Goal: Task Accomplishment & Management: Complete application form

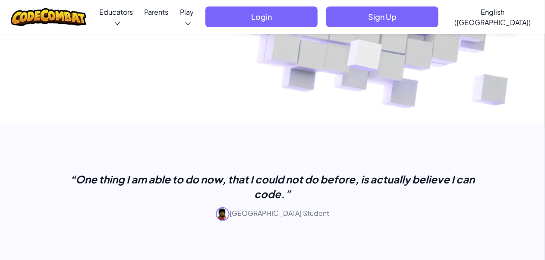
scroll to position [266, 0]
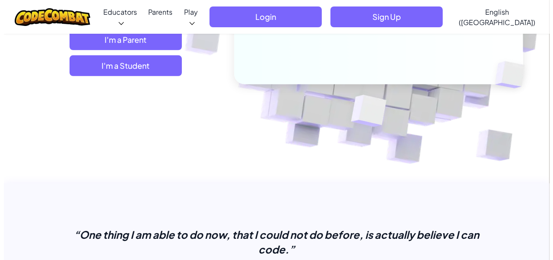
scroll to position [180, 0]
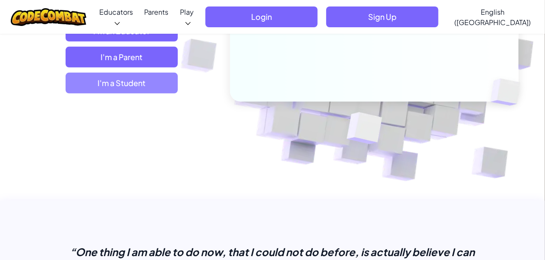
click at [110, 89] on span "I'm a Student" at bounding box center [122, 83] width 112 height 21
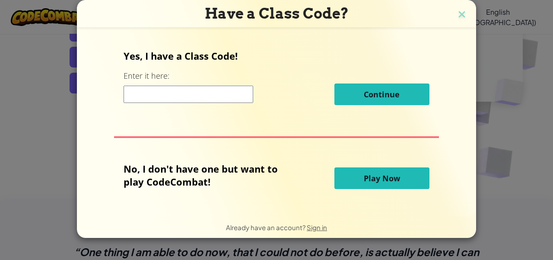
click at [167, 93] on input at bounding box center [188, 93] width 130 height 17
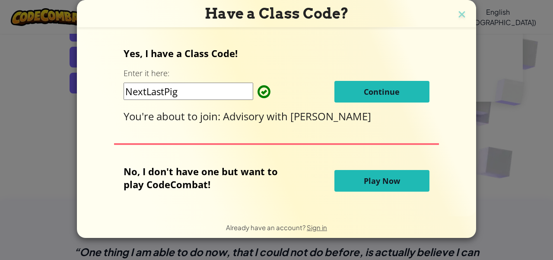
type input "NextLastPig"
click at [380, 98] on button "Continue" at bounding box center [381, 92] width 95 height 22
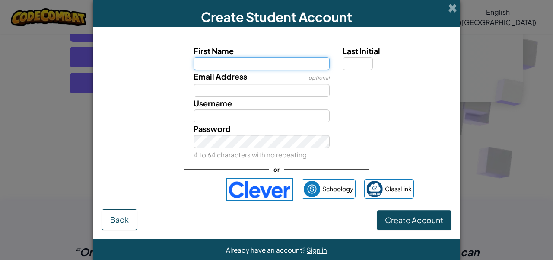
click at [276, 64] on input "First Name" at bounding box center [261, 63] width 136 height 13
type input "Makur"
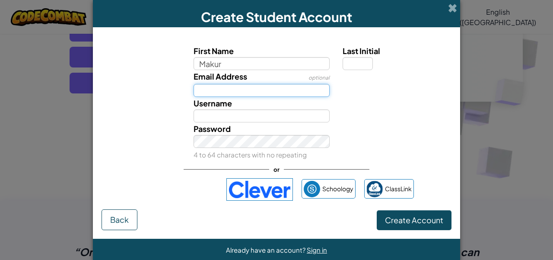
type input "Makur"
click at [273, 94] on input "Email Address" at bounding box center [261, 90] width 136 height 13
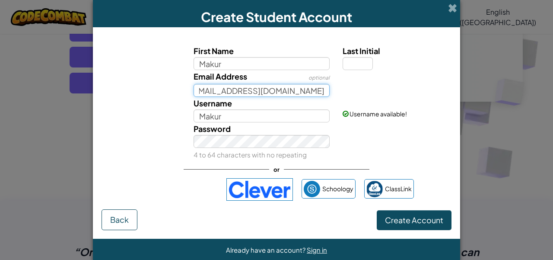
scroll to position [0, 43]
type input "makur.makur2@student.education.wa.edu.au"
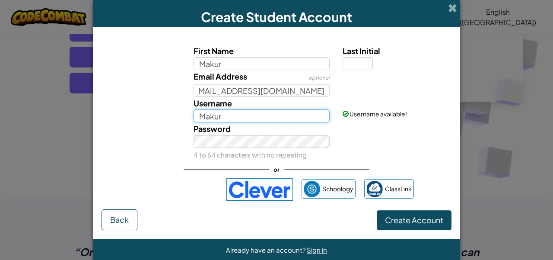
click at [249, 114] on input "Makur" at bounding box center [261, 115] width 136 height 13
type input "M"
type input "TheBlueCoder"
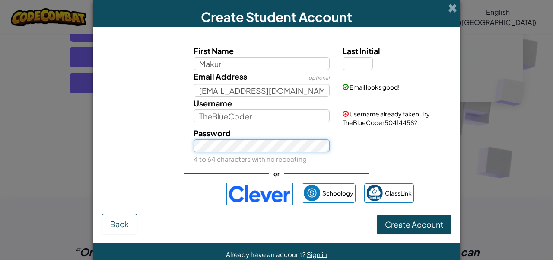
click at [0, 168] on div "Create Student Account First Name Makur Last Initial Email Address optional mak…" at bounding box center [276, 130] width 553 height 260
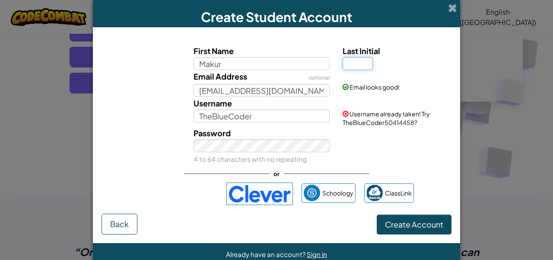
click at [357, 65] on input "Last Initial" at bounding box center [357, 63] width 30 height 13
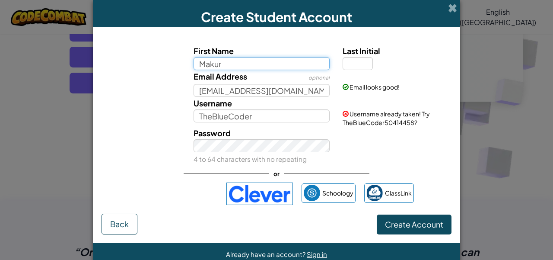
click at [244, 69] on input "Makur" at bounding box center [261, 63] width 136 height 13
click at [365, 71] on div "Email looks good!" at bounding box center [396, 80] width 120 height 21
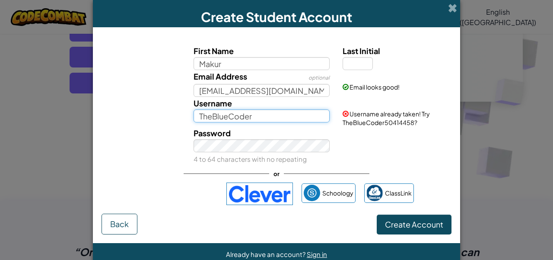
drag, startPoint x: 257, startPoint y: 112, endPoint x: 145, endPoint y: 133, distance: 114.3
click at [145, 133] on div "First Name Makur Last Initial Email Address optional makur.makur2@student.educa…" at bounding box center [276, 104] width 345 height 120
type input "t"
type input "TheBlueDev_1"
click at [339, 137] on div "Password 4 to 64 characters with no repeating" at bounding box center [276, 146] width 358 height 38
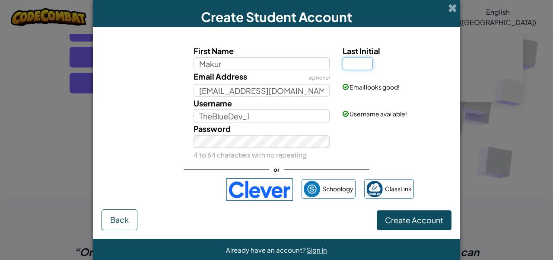
click at [362, 60] on input "Last Initial" at bounding box center [357, 63] width 30 height 13
type input "M"
type input "MakurM"
click at [306, 40] on div "First Name Makur Last Initial M Email Address optional makur.makur2@student.edu…" at bounding box center [276, 122] width 350 height 173
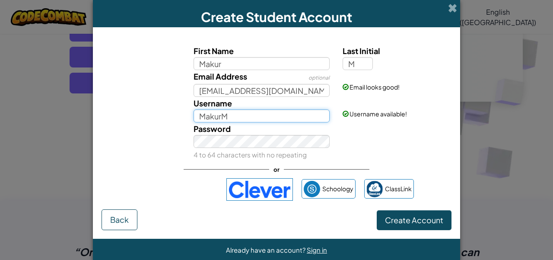
drag, startPoint x: 277, startPoint y: 113, endPoint x: 53, endPoint y: 61, distance: 230.4
click at [53, 61] on div "Create Student Account First Name Makur Last Initial M Email Address optional m…" at bounding box center [276, 130] width 553 height 260
type input "TheBlueDev_1"
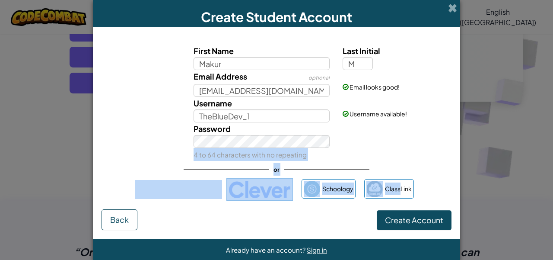
drag, startPoint x: 398, startPoint y: 181, endPoint x: 374, endPoint y: 141, distance: 46.7
click at [374, 141] on div "First Name Makur Last Initial M Email Address optional makur.makur2@student.edu…" at bounding box center [276, 122] width 350 height 173
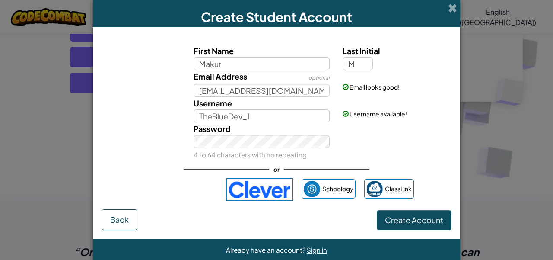
click at [374, 141] on div "Password 4 to 64 characters with no repeating" at bounding box center [276, 141] width 358 height 38
click at [424, 221] on span "Create Account" at bounding box center [414, 220] width 58 height 10
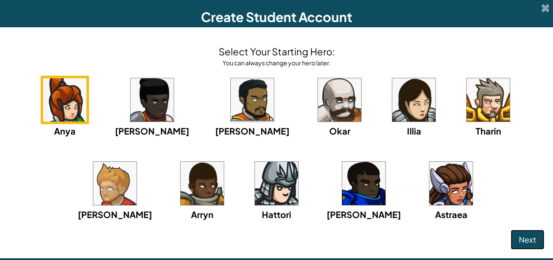
scroll to position [116, 0]
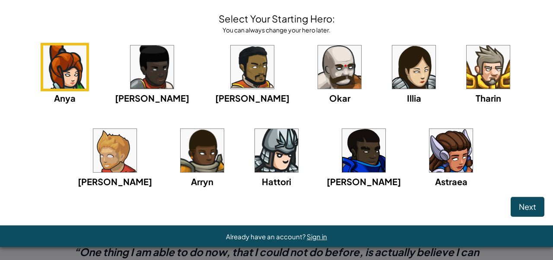
click at [119, 189] on div "Anya Ida Alejandro Okar Illia Tharin Ned Arryn Hattori Gordon Astraea" at bounding box center [276, 126] width 535 height 167
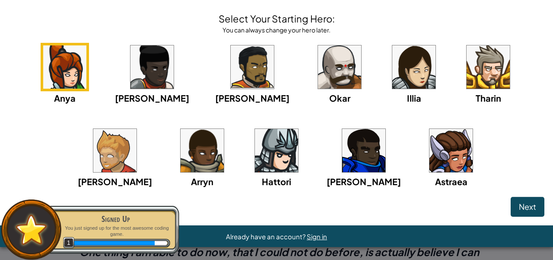
click at [413, 122] on div "Anya Ida Alejandro Okar Illia Tharin Ned Arryn Hattori Gordon Astraea" at bounding box center [276, 126] width 535 height 167
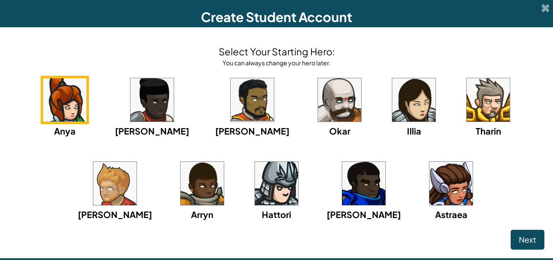
drag, startPoint x: 434, startPoint y: 139, endPoint x: 410, endPoint y: 200, distance: 65.8
click at [410, 200] on div "Anya Ida Alejandro Okar Illia Tharin Ned Arryn Hattori Gordon Astraea" at bounding box center [276, 159] width 535 height 167
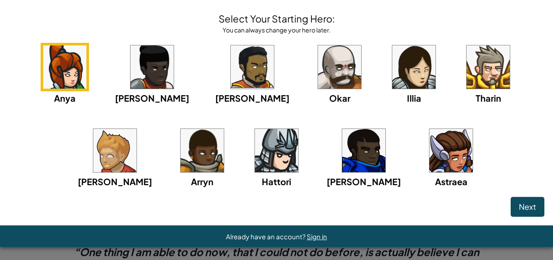
scroll to position [91, 0]
click at [342, 172] on img at bounding box center [363, 150] width 43 height 43
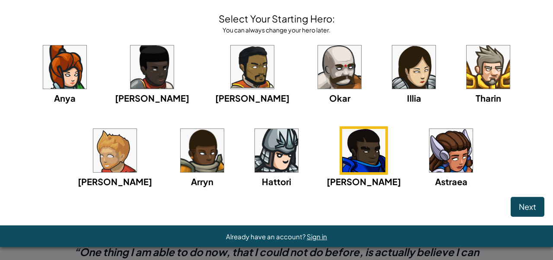
click at [136, 129] on img at bounding box center [114, 150] width 43 height 43
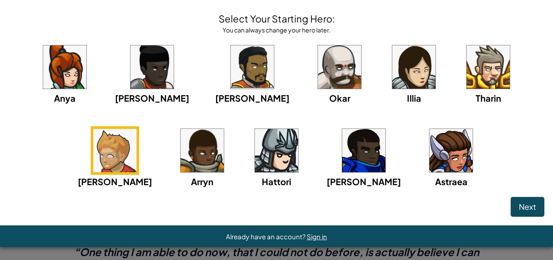
click at [361, 45] on img at bounding box center [339, 66] width 43 height 43
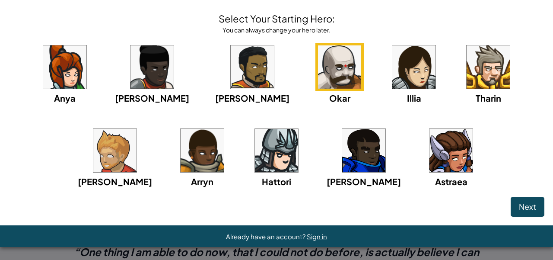
scroll to position [54, 0]
click at [274, 48] on img at bounding box center [252, 66] width 43 height 43
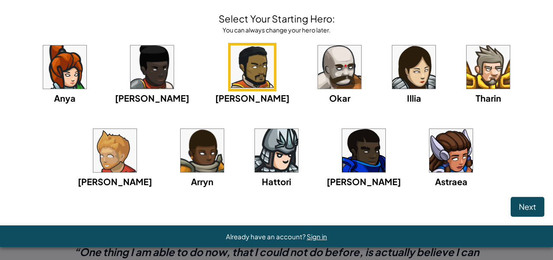
scroll to position [116, 0]
click at [510, 202] on button "Next" at bounding box center [527, 206] width 34 height 20
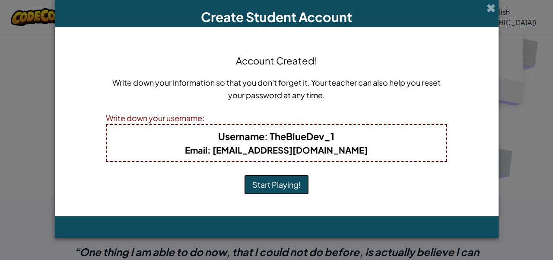
scroll to position [0, 0]
click at [291, 183] on button "Start Playing!" at bounding box center [276, 184] width 65 height 20
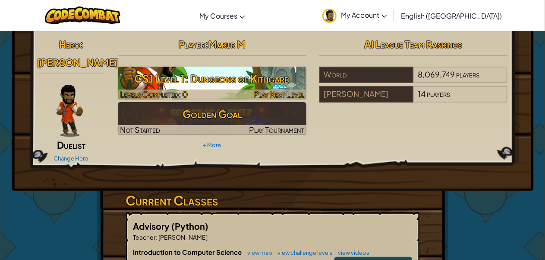
click at [247, 89] on img at bounding box center [212, 82] width 189 height 33
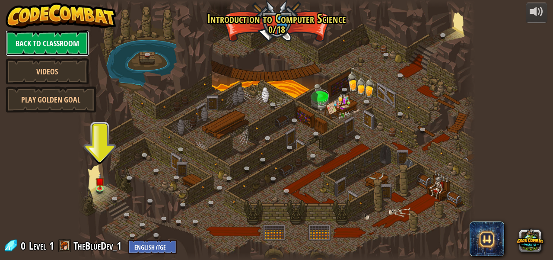
click at [32, 45] on link "Back to Classroom" at bounding box center [47, 43] width 83 height 26
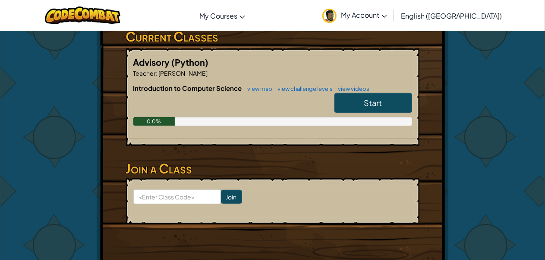
scroll to position [142, 0]
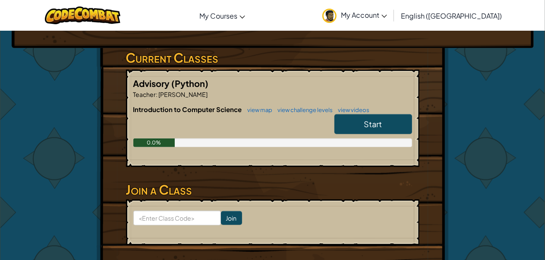
click at [347, 124] on link "Start" at bounding box center [374, 124] width 78 height 20
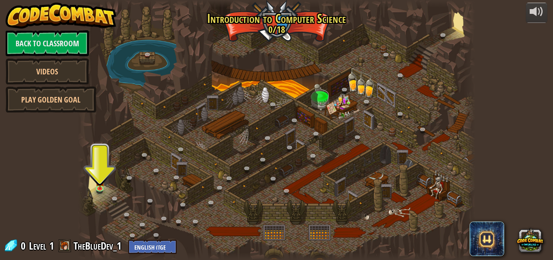
click at [83, 183] on div at bounding box center [84, 130] width 12 height 260
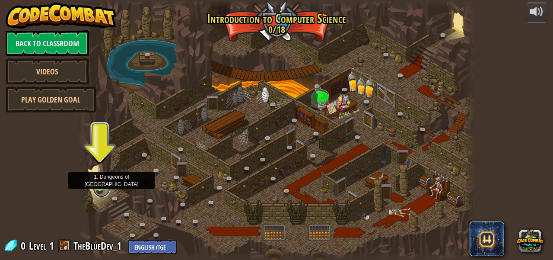
click at [101, 189] on link at bounding box center [101, 188] width 17 height 17
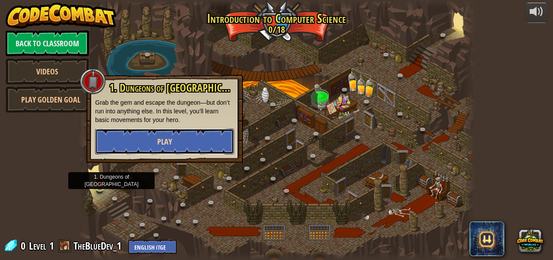
click at [141, 143] on button "Play" at bounding box center [164, 141] width 139 height 26
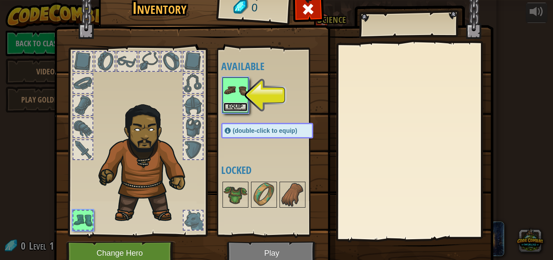
click at [234, 103] on button "Equip" at bounding box center [235, 106] width 24 height 9
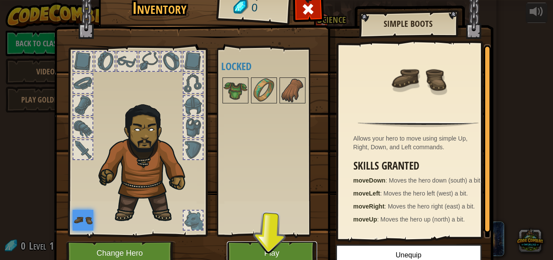
click at [245, 246] on button "Play" at bounding box center [272, 253] width 90 height 24
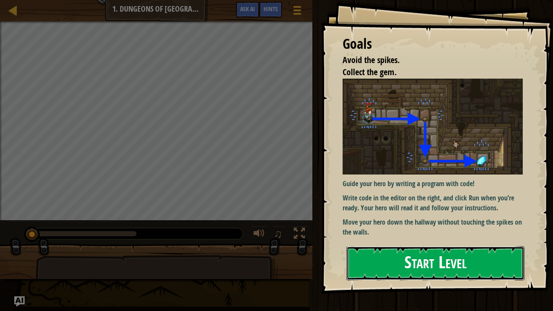
click at [383, 259] on button "Start Level" at bounding box center [435, 263] width 178 height 34
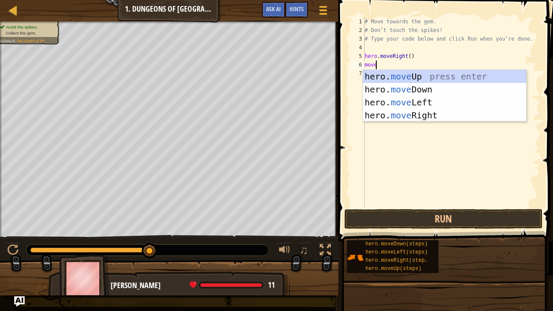
scroll to position [4, 0]
type textarea "moved"
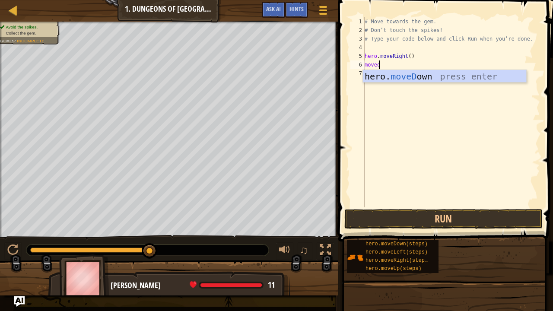
scroll to position [4, 0]
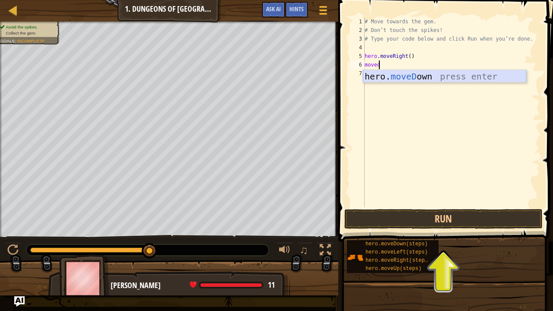
click at [397, 73] on div "hero. moveD own press enter" at bounding box center [444, 89] width 163 height 39
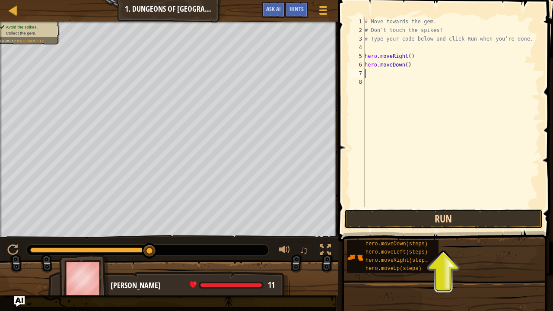
click at [421, 228] on button "Run" at bounding box center [443, 219] width 198 height 20
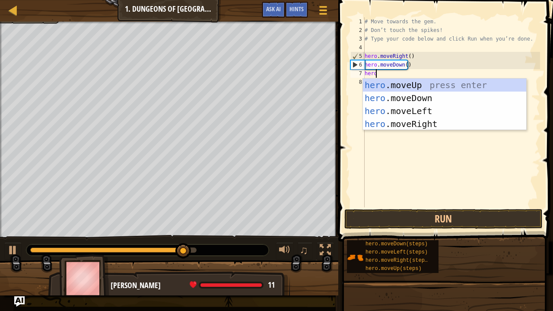
type textarea "hero."
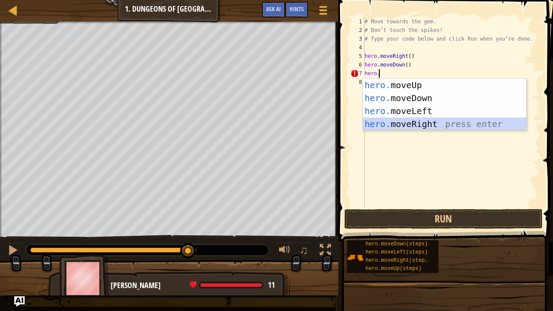
click at [391, 121] on div "hero. moveUp press enter hero. moveDown press enter hero. moveLeft press enter …" at bounding box center [444, 118] width 163 height 78
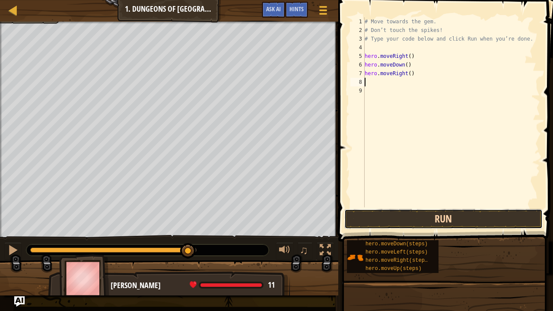
click at [418, 218] on button "Run" at bounding box center [443, 219] width 198 height 20
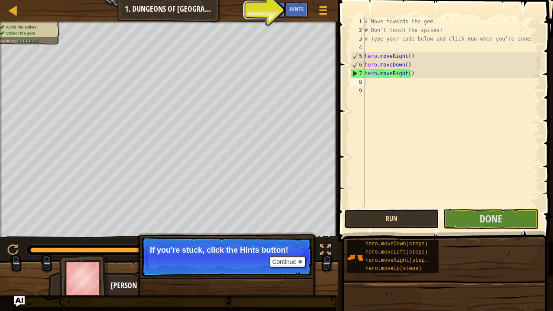
click at [383, 228] on button "Run" at bounding box center [391, 219] width 95 height 20
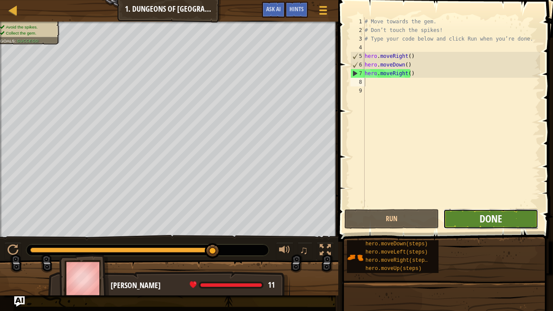
click at [501, 219] on span "Done" at bounding box center [490, 219] width 22 height 14
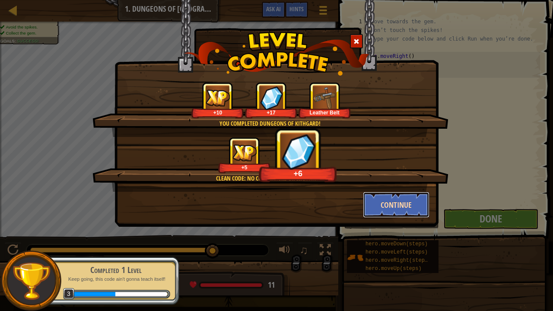
click at [414, 201] on button "Continue" at bounding box center [396, 205] width 67 height 26
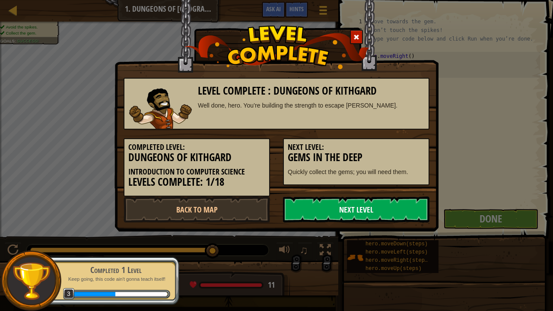
click at [405, 203] on link "Next Level" at bounding box center [356, 209] width 146 height 26
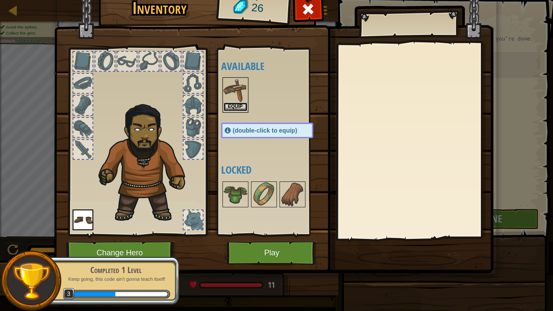
click at [236, 104] on button "Equip" at bounding box center [235, 106] width 24 height 9
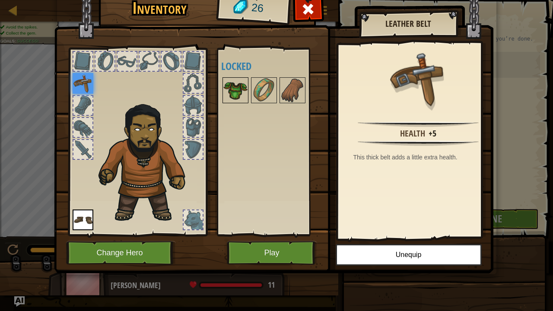
click at [239, 90] on img at bounding box center [235, 90] width 24 height 24
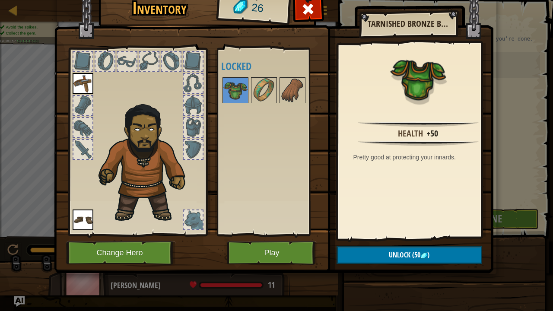
drag, startPoint x: 238, startPoint y: 90, endPoint x: 126, endPoint y: 120, distance: 116.4
click at [126, 120] on div "Inventory 26 Available Equip Equip (double-click to equip) Locked Tarnished Bro…" at bounding box center [276, 131] width 439 height 285
click at [78, 81] on img at bounding box center [83, 83] width 21 height 21
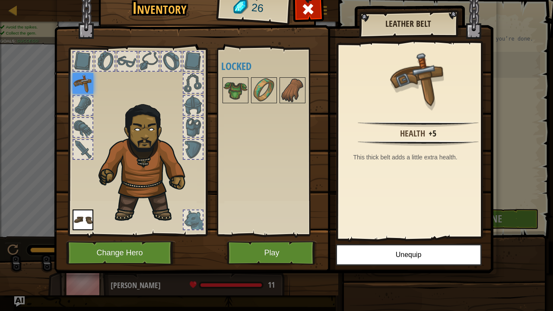
click at [306, 85] on div at bounding box center [275, 90] width 109 height 28
click at [276, 87] on div at bounding box center [264, 90] width 26 height 26
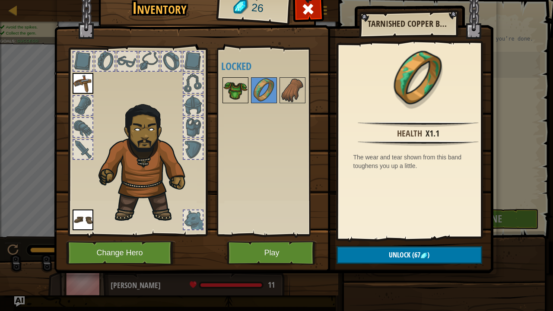
click at [248, 95] on div at bounding box center [235, 90] width 26 height 26
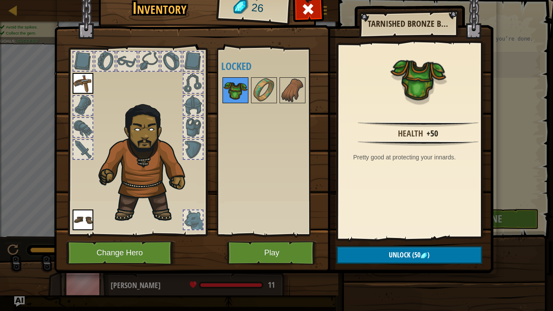
click at [222, 89] on div at bounding box center [235, 90] width 26 height 26
click at [254, 83] on img at bounding box center [264, 90] width 24 height 24
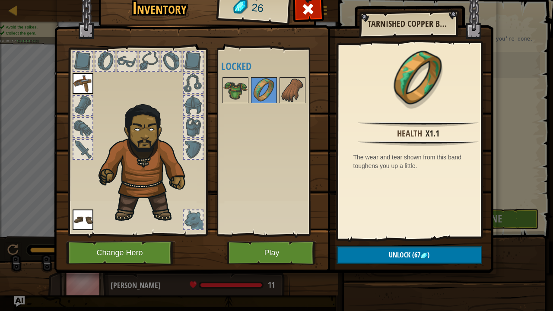
click at [250, 89] on div at bounding box center [275, 90] width 109 height 28
click at [245, 94] on img at bounding box center [235, 90] width 24 height 24
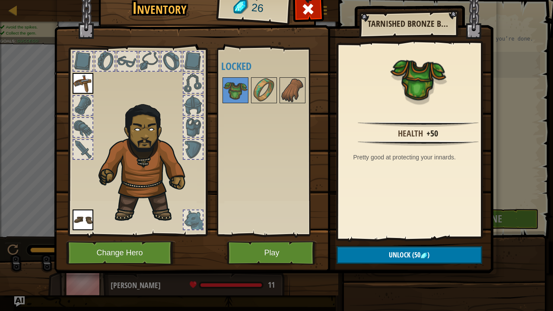
click at [260, 181] on div "Available Equip Equip (double-click to equip) Locked" at bounding box center [275, 142] width 109 height 180
click at [197, 225] on div at bounding box center [193, 219] width 19 height 19
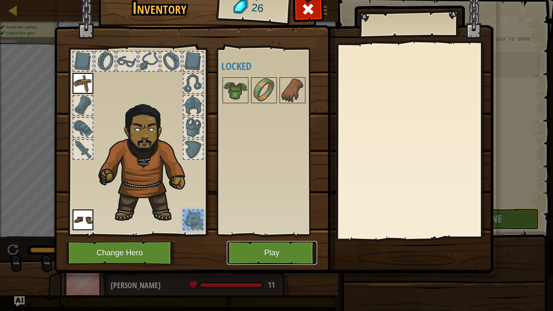
click at [283, 259] on button "Play" at bounding box center [272, 253] width 90 height 24
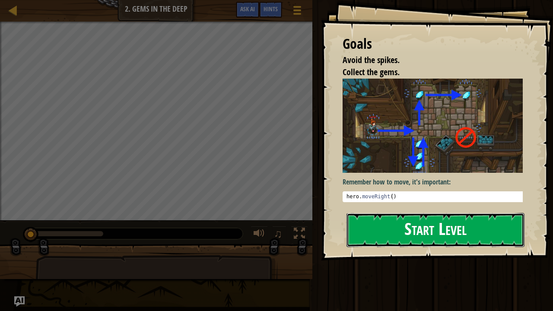
click at [408, 222] on button "Start Level" at bounding box center [435, 230] width 178 height 34
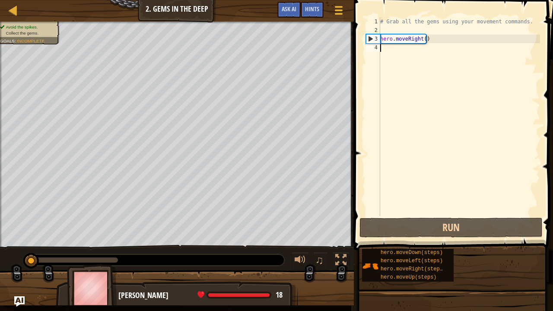
click at [407, 40] on div "# Grab all the gems using your movement commands. hero . moveRight ( )" at bounding box center [458, 125] width 161 height 216
click at [408, 39] on div "# Grab all the gems using your movement commands. hero . moveRight ( )" at bounding box center [458, 125] width 161 height 216
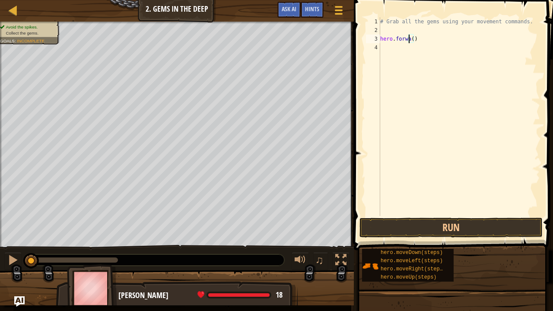
scroll to position [4, 3]
click at [397, 38] on div "# Grab all the gems using your movement commands. hero . forward ( )" at bounding box center [458, 125] width 161 height 216
click at [396, 37] on div "# Grab all the gems using your movement commands. hero . Forward ( )" at bounding box center [458, 125] width 161 height 216
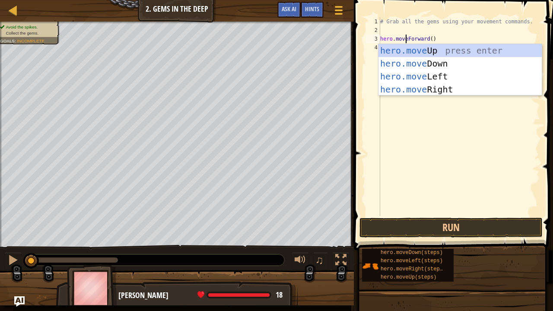
scroll to position [4, 2]
click at [417, 39] on div "# Grab all the gems using your movement commands. hero . moveForward ( )" at bounding box center [458, 125] width 161 height 216
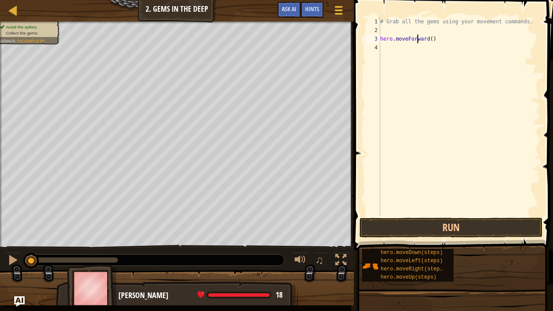
click at [417, 39] on div "# Grab all the gems using your movement commands. hero . moveForward ( )" at bounding box center [458, 125] width 161 height 216
click at [417, 39] on div "# Grab all the gems using your movement commands. hero . moveForward ( )" at bounding box center [458, 116] width 161 height 199
drag, startPoint x: 425, startPoint y: 37, endPoint x: 406, endPoint y: 40, distance: 19.6
click at [406, 40] on div "# Grab all the gems using your movement commands. hero . moveForward ( )" at bounding box center [458, 125] width 161 height 216
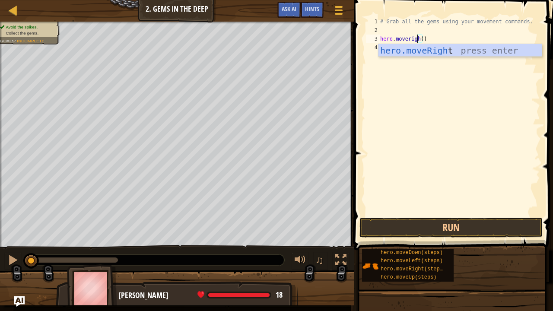
scroll to position [4, 3]
click at [412, 46] on div "hero.moveRight press enter" at bounding box center [459, 63] width 163 height 39
type textarea "hero.moveRight"
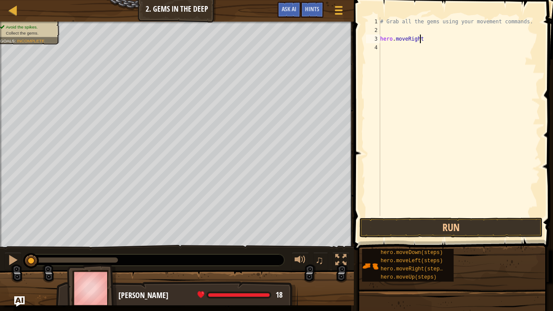
scroll to position [4, 3]
click at [410, 47] on div "# Grab all the gems using your movement commands. hero . moveRight" at bounding box center [458, 125] width 161 height 216
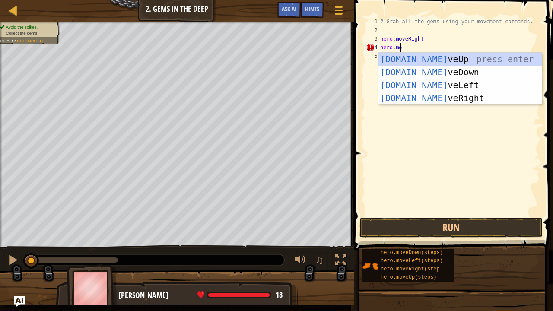
scroll to position [4, 1]
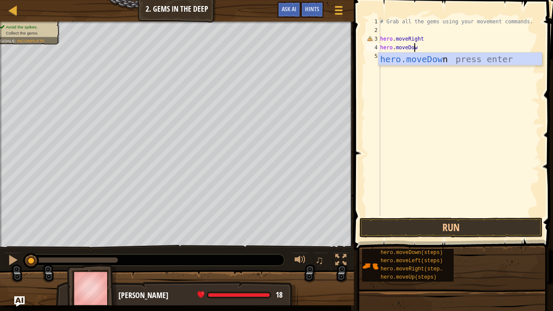
type textarea "hero.moveDown"
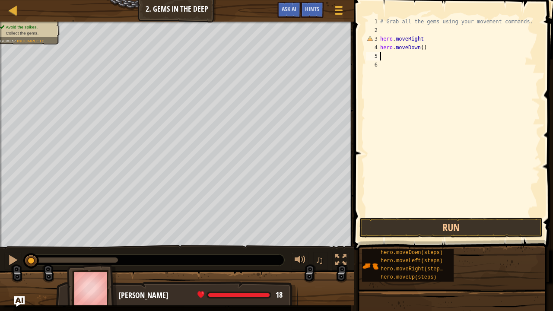
scroll to position [4, 0]
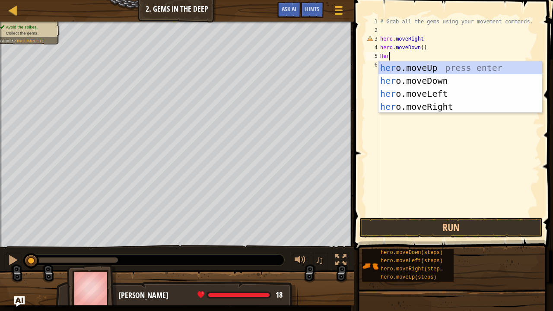
click at [380, 37] on div "# Grab all the gems using your movement commands. hero . moveRight hero . moveD…" at bounding box center [458, 125] width 161 height 216
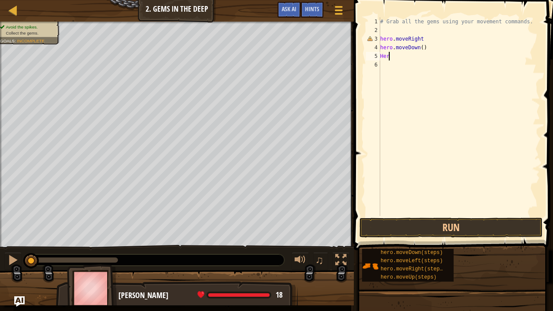
click at [392, 55] on div "# Grab all the gems using your movement commands. hero . moveRight hero . moveD…" at bounding box center [458, 125] width 161 height 216
click at [424, 35] on div "# Grab all the gems using your movement commands. hero . moveRight hero . moveD…" at bounding box center [458, 125] width 161 height 216
type textarea "hero.moveRight()"
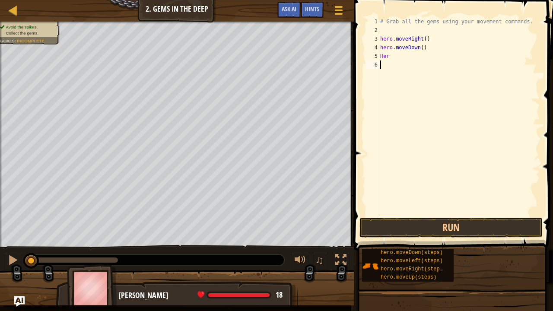
click at [424, 67] on div "# Grab all the gems using your movement commands. hero . moveRight ( ) hero . m…" at bounding box center [458, 125] width 161 height 216
click at [418, 59] on div "# Grab all the gems using your movement commands. hero . moveRight ( ) hero . m…" at bounding box center [458, 125] width 161 height 216
type textarea "H"
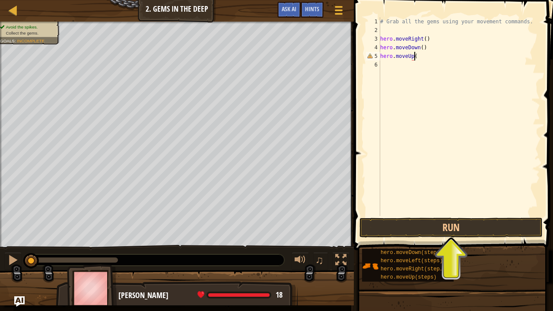
type textarea "hero.moveUp()"
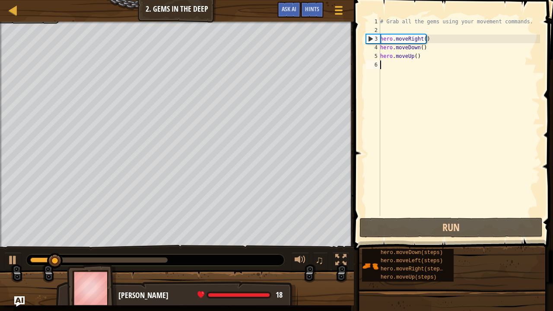
click at [415, 67] on div "# Grab all the gems using your movement commands. hero . moveRight ( ) hero . m…" at bounding box center [458, 125] width 161 height 216
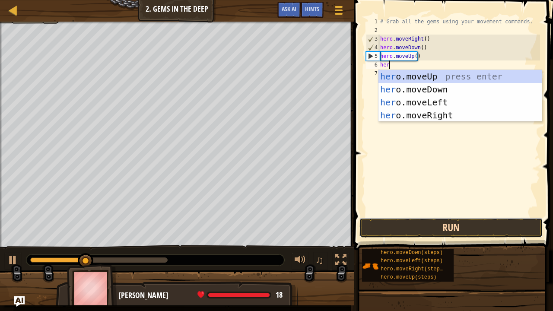
click at [448, 226] on button "Run" at bounding box center [450, 228] width 183 height 20
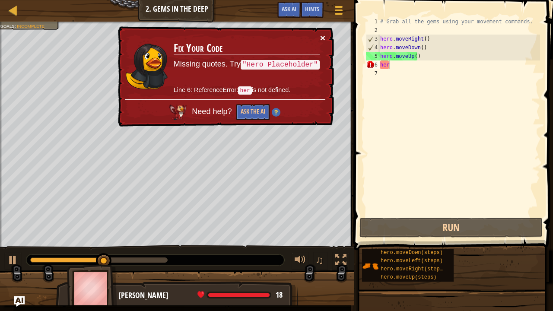
click at [321, 36] on button "×" at bounding box center [322, 37] width 5 height 9
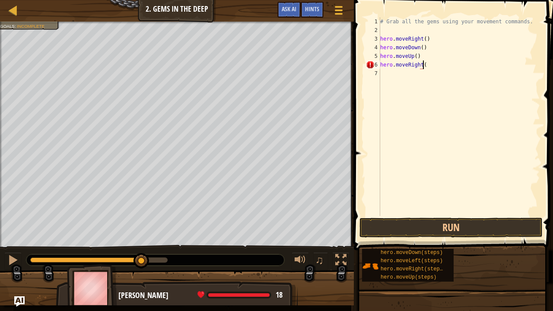
scroll to position [4, 3]
click at [438, 57] on div "# Grab all the gems using your movement commands. hero . moveRight ( ) hero . m…" at bounding box center [458, 125] width 161 height 216
type textarea "hero.moveUp()"
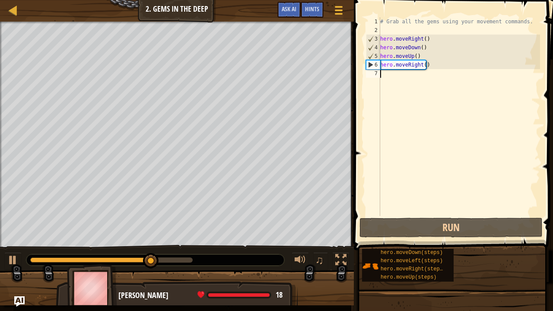
click at [437, 69] on div "# Grab all the gems using your movement commands. hero . moveRight ( ) hero . m…" at bounding box center [458, 125] width 161 height 216
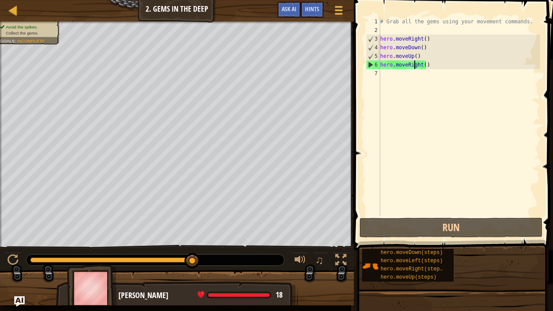
click at [413, 66] on div "# Grab all the gems using your movement commands. hero . moveRight ( ) hero . m…" at bounding box center [458, 125] width 161 height 216
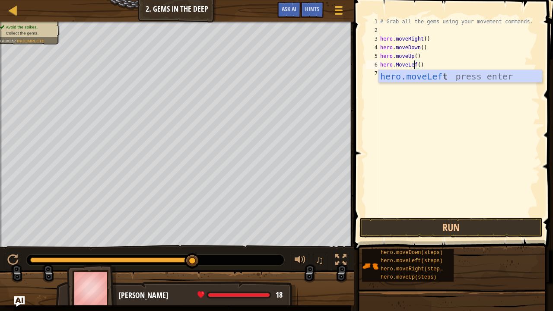
scroll to position [4, 3]
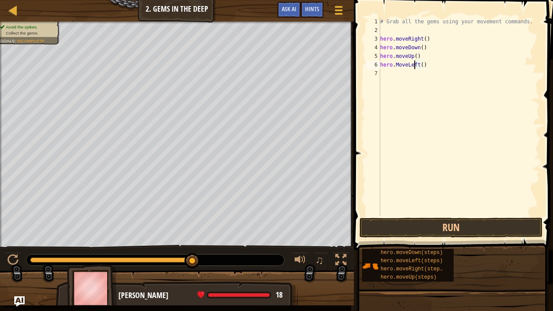
click at [413, 64] on div "# Grab all the gems using your movement commands. hero . moveRight ( ) hero . m…" at bounding box center [458, 125] width 161 height 216
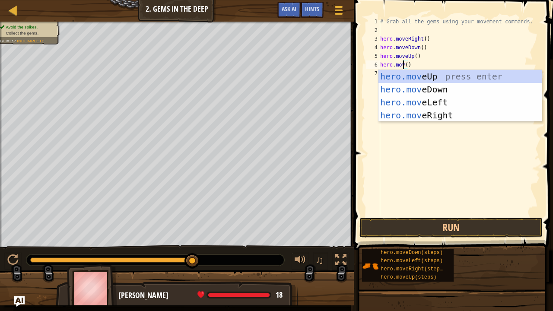
scroll to position [4, 2]
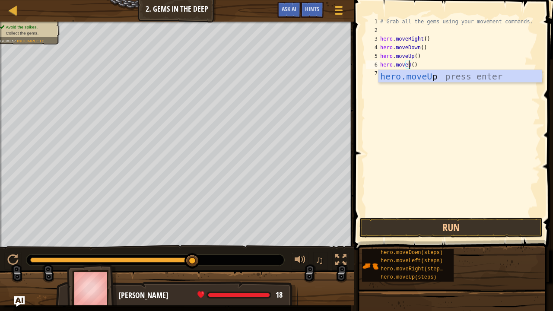
type textarea "hero.moveUp()"
click at [424, 65] on div "# Grab all the gems using your movement commands. hero . moveRight ( ) hero . m…" at bounding box center [458, 125] width 161 height 216
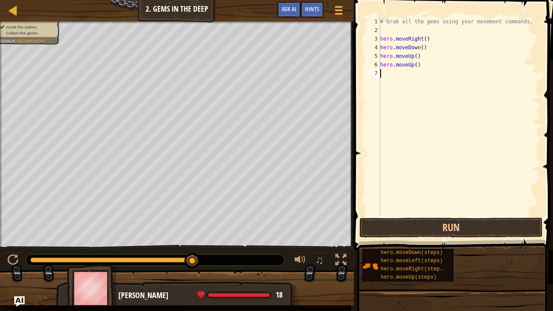
click at [399, 79] on div "# Grab all the gems using your movement commands. hero . moveRight ( ) hero . m…" at bounding box center [458, 125] width 161 height 216
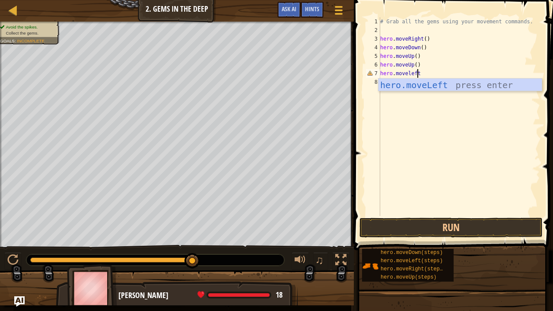
type textarea "hero.moveleft()"
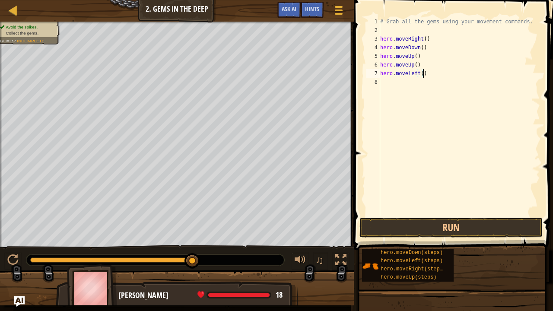
click at [399, 79] on div "# Grab all the gems using your movement commands. hero . moveRight ( ) hero . m…" at bounding box center [458, 125] width 161 height 216
click at [412, 73] on div "# Grab all the gems using your movement commands. hero . moveRight ( ) hero . m…" at bounding box center [458, 125] width 161 height 216
click at [416, 74] on div "# Grab all the gems using your movement commands. hero . moveRight ( ) hero . m…" at bounding box center [458, 125] width 161 height 216
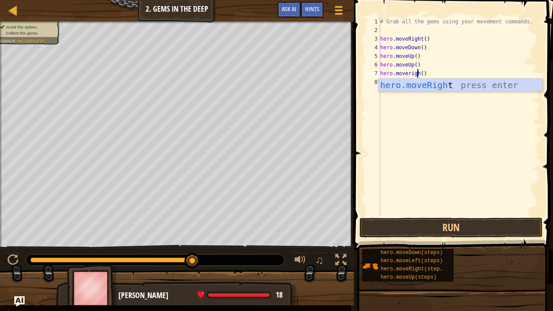
scroll to position [4, 3]
click at [409, 74] on div "# Grab all the gems using your movement commands. hero . moveRight ( ) hero . m…" at bounding box center [458, 125] width 161 height 216
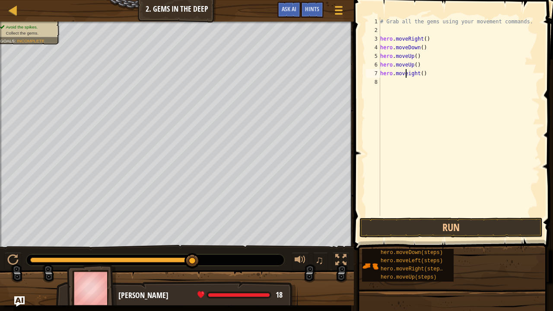
type textarea "hero.moveRight()"
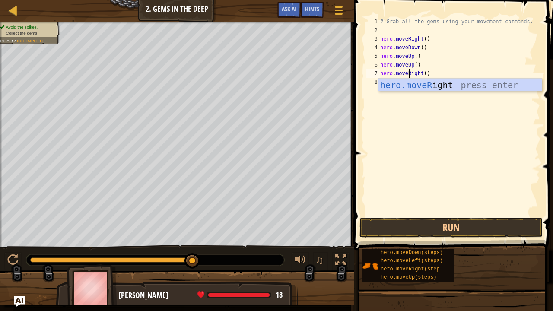
click at [390, 95] on div "# Grab all the gems using your movement commands. hero . moveRight ( ) hero . m…" at bounding box center [458, 125] width 161 height 216
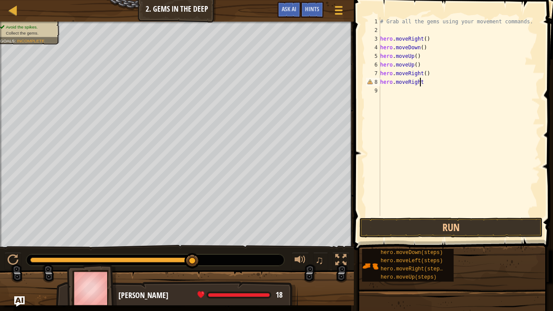
type textarea "hero.moveRight()"
click at [405, 95] on div "# Grab all the gems using your movement commands. hero . moveRight ( ) hero . m…" at bounding box center [458, 125] width 161 height 216
click at [427, 223] on button "Run" at bounding box center [450, 228] width 183 height 20
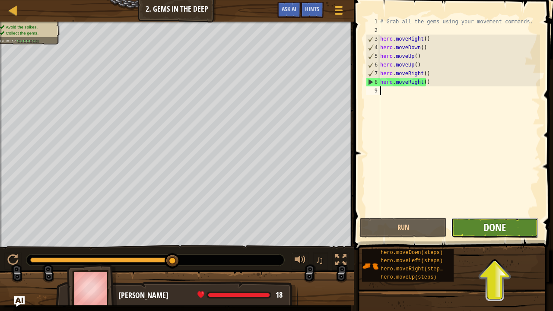
click at [487, 230] on span "Done" at bounding box center [494, 227] width 22 height 14
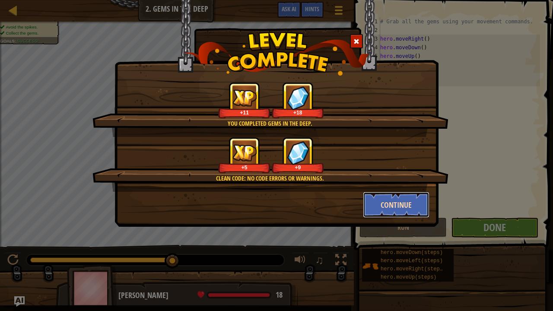
click at [386, 199] on button "Continue" at bounding box center [396, 205] width 67 height 26
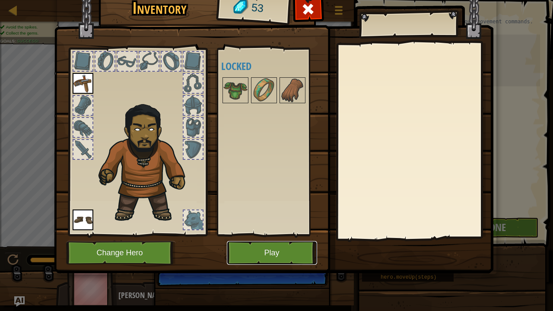
click at [284, 255] on button "Play" at bounding box center [272, 253] width 90 height 24
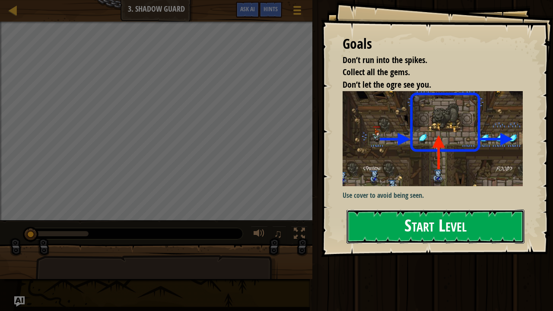
click at [369, 228] on button "Start Level" at bounding box center [435, 226] width 178 height 34
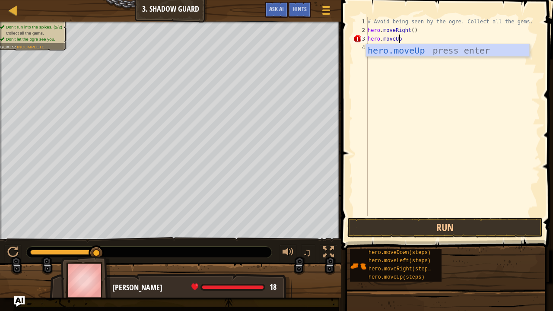
scroll to position [4, 2]
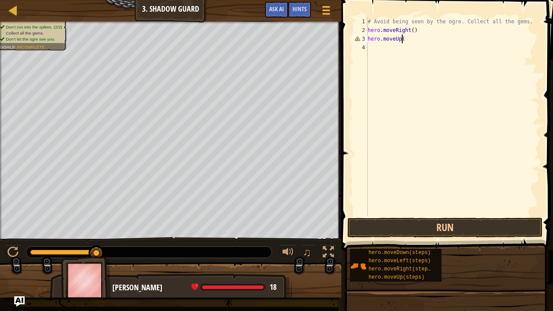
type textarea "hero.moveUp()"
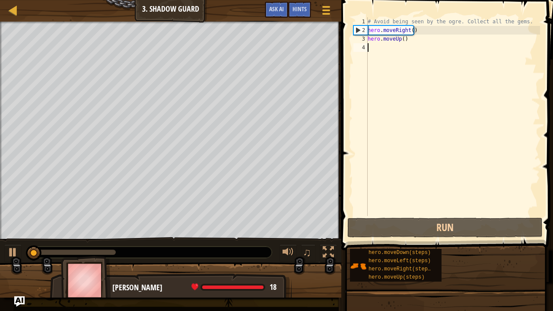
click at [389, 46] on div "# Avoid being seen by the ogre. Collect all the gems. hero . moveRight ( ) hero…" at bounding box center [453, 125] width 174 height 216
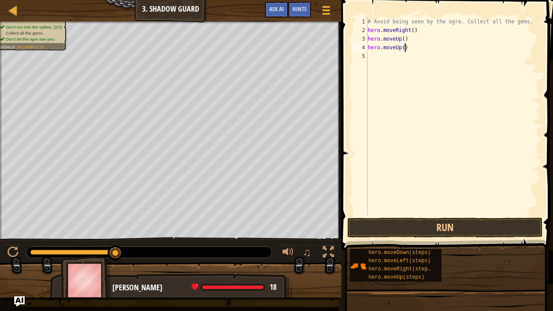
click at [408, 47] on div "# Avoid being seen by the ogre. Collect all the gems. hero . moveRight ( ) hero…" at bounding box center [453, 125] width 174 height 216
click at [398, 46] on div "# Avoid being seen by the ogre. Collect all the gems. hero . moveRight ( ) hero…" at bounding box center [453, 125] width 174 height 216
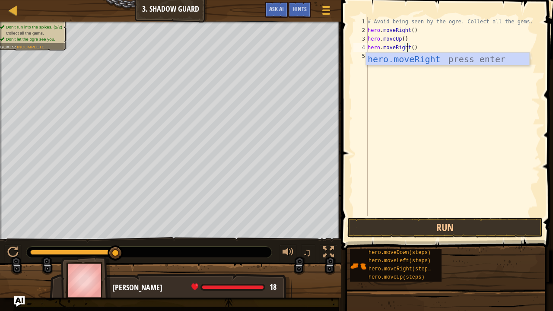
scroll to position [4, 3]
click at [423, 60] on div "hero.moveRight press enter" at bounding box center [447, 72] width 163 height 39
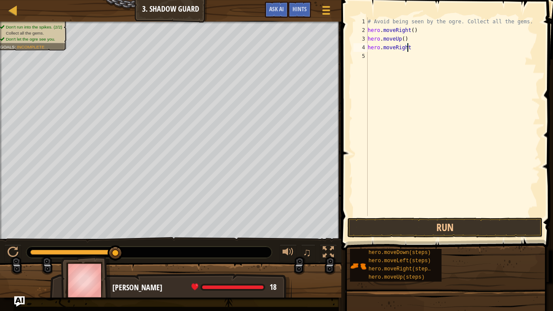
type textarea "hero.moveRight"
click at [420, 59] on div "# Avoid being seen by the ogre. Collect all the gems. hero . moveRight ( ) hero…" at bounding box center [453, 125] width 174 height 216
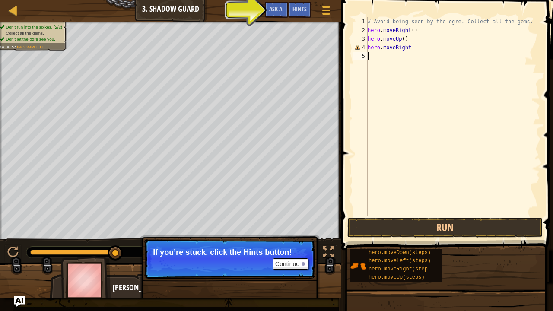
click at [413, 46] on div "# Avoid being seen by the ogre. Collect all the gems. hero . moveRight ( ) hero…" at bounding box center [453, 125] width 174 height 216
type textarea "hero.moveRight()"
click at [409, 59] on div "# Avoid being seen by the ogre. Collect all the gems. hero . moveRight ( ) hero…" at bounding box center [453, 125] width 174 height 216
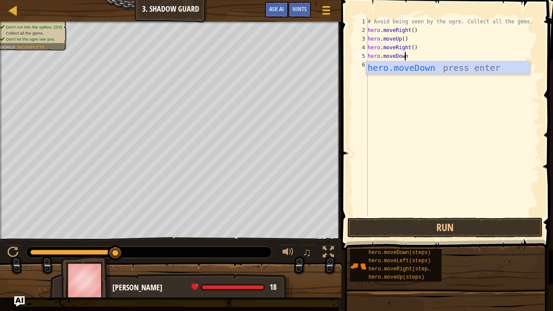
scroll to position [4, 3]
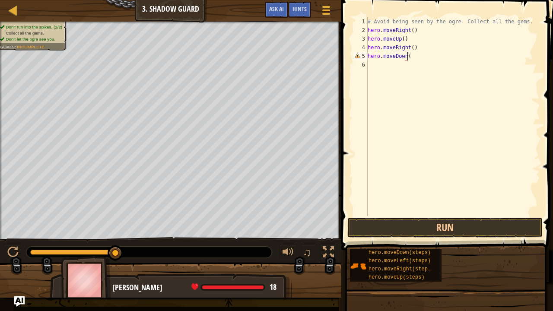
type textarea "hero.moveDown()"
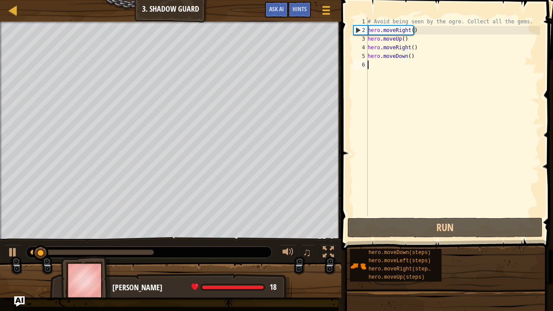
click at [408, 71] on div "# Avoid being seen by the ogre. Collect all the gems. hero . moveRight ( ) hero…" at bounding box center [453, 125] width 174 height 216
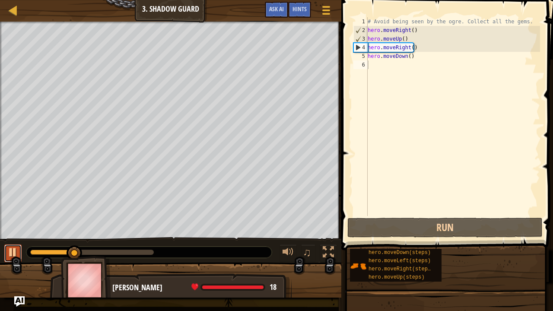
click at [11, 250] on div at bounding box center [12, 252] width 11 height 11
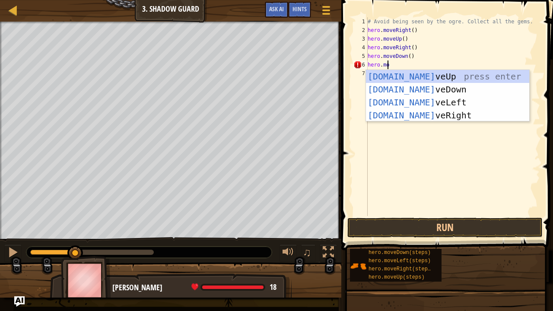
scroll to position [4, 1]
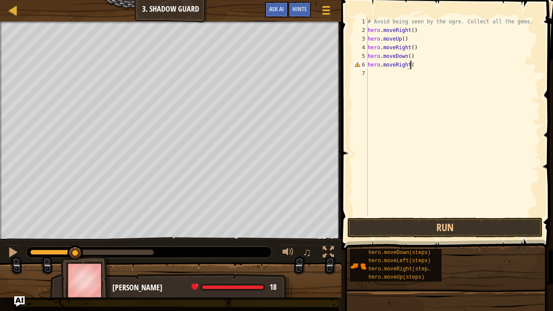
type textarea "hero.moveRight()"
click at [389, 76] on div "# Avoid being seen by the ogre. Collect all the gems. hero . moveRight ( ) hero…" at bounding box center [453, 125] width 174 height 216
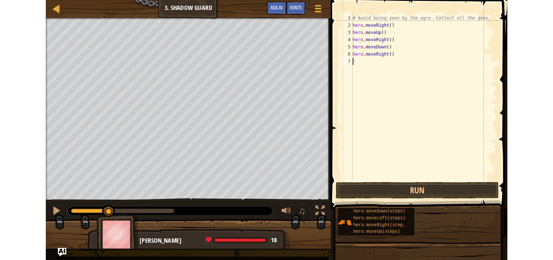
scroll to position [4, 0]
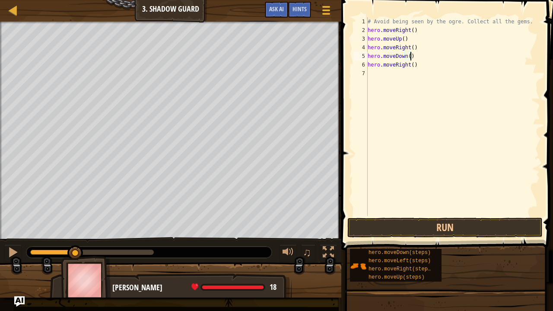
click at [409, 59] on div "# Avoid being seen by the ogre. Collect all the gems. hero . moveRight ( ) hero…" at bounding box center [453, 125] width 174 height 216
click at [419, 31] on div "# Avoid being seen by the ogre. Collect all the gems. hero . moveRight ( ) hero…" at bounding box center [453, 125] width 174 height 216
type textarea "hero.moveRight()"
click at [418, 16] on span at bounding box center [448, 112] width 218 height 275
click at [403, 31] on div "# Avoid being seen by the ogre. Collect all the gems. hero . moveRight ( ) hero…" at bounding box center [453, 125] width 174 height 216
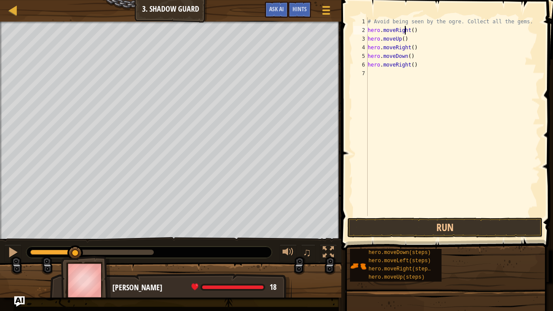
click at [405, 78] on div "# Avoid being seen by the ogre. Collect all the gems. hero . moveRight ( ) hero…" at bounding box center [453, 125] width 174 height 216
click at [394, 70] on div "# Avoid being seen by the ogre. Collect all the gems. hero . moveRight ( ) hero…" at bounding box center [453, 125] width 174 height 216
click at [409, 58] on div "# Avoid being seen by the ogre. Collect all the gems. hero . moveRight ( ) hero…" at bounding box center [453, 125] width 174 height 216
type textarea "hero.moveDown()"
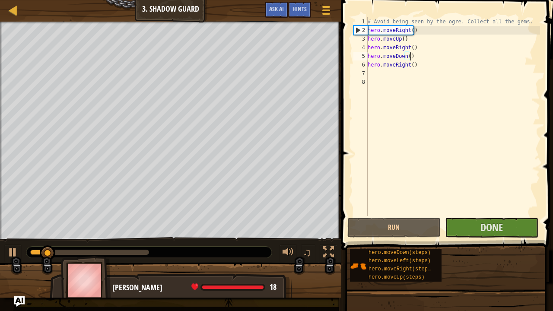
click at [409, 58] on div "# Avoid being seen by the ogre. Collect all the gems. hero . moveRight ( ) hero…" at bounding box center [453, 125] width 174 height 216
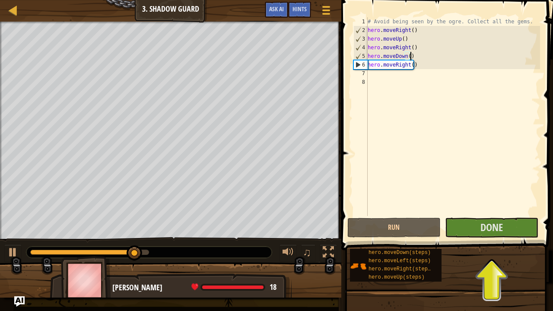
click at [483, 214] on div "# Avoid being seen by the ogre. Collect all the gems. hero . moveRight ( ) hero…" at bounding box center [453, 125] width 174 height 216
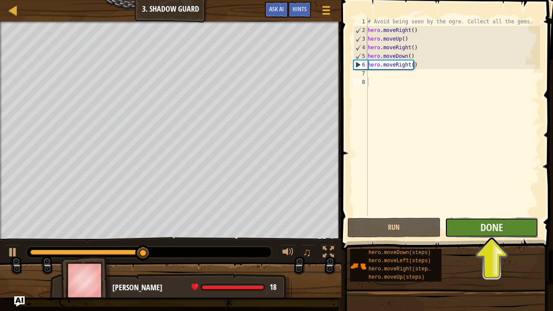
click at [484, 218] on button "Done" at bounding box center [491, 228] width 93 height 20
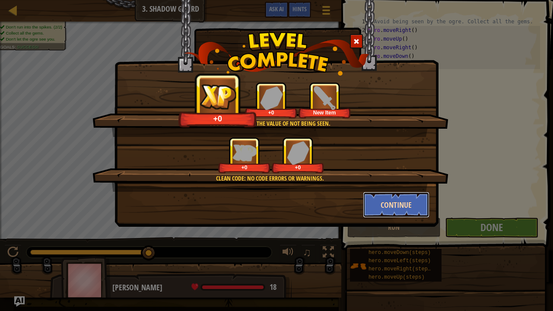
click at [391, 211] on button "Continue" at bounding box center [396, 205] width 67 height 26
